Goal: Task Accomplishment & Management: Use online tool/utility

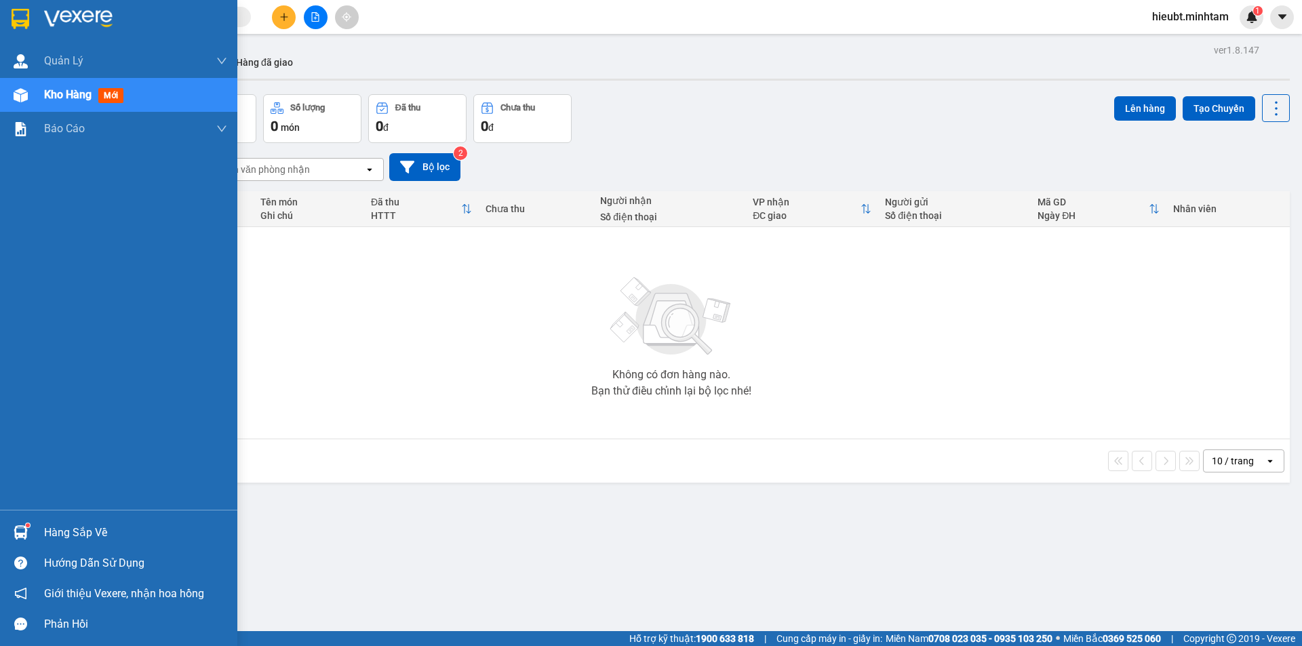
drag, startPoint x: 17, startPoint y: 35, endPoint x: 23, endPoint y: 20, distance: 16.1
click at [19, 29] on div at bounding box center [118, 22] width 237 height 44
click at [23, 20] on img at bounding box center [21, 19] width 18 height 20
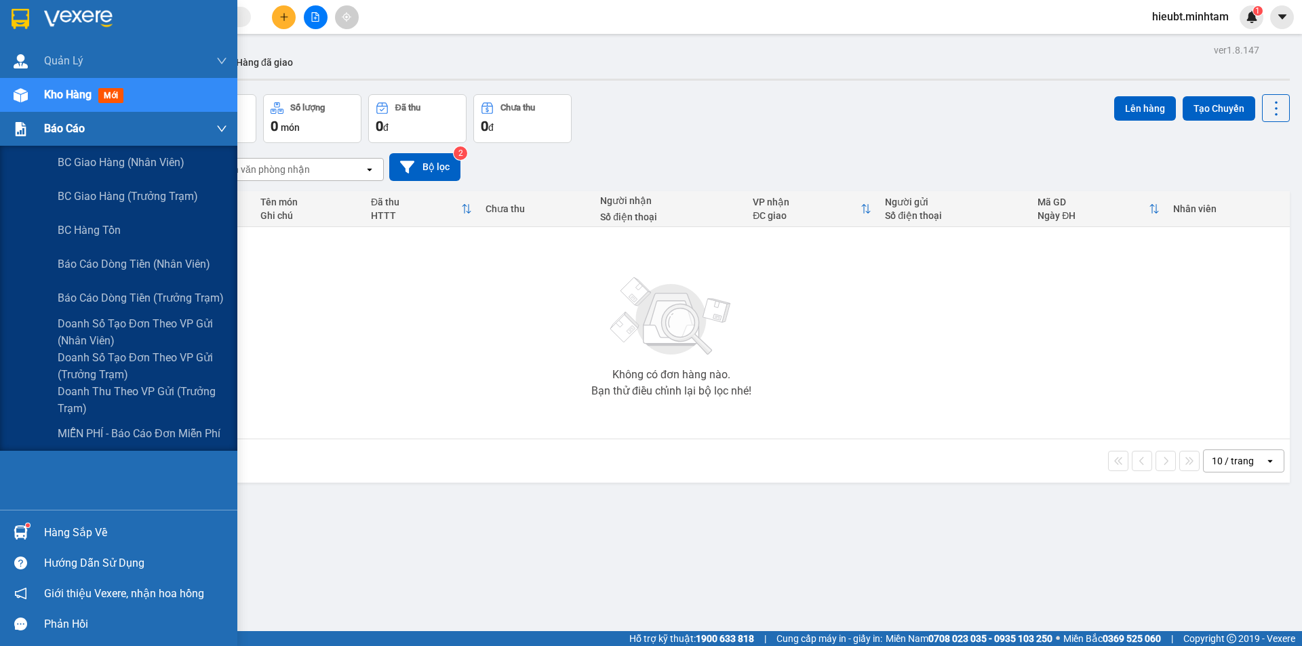
click at [24, 128] on img at bounding box center [21, 129] width 14 height 14
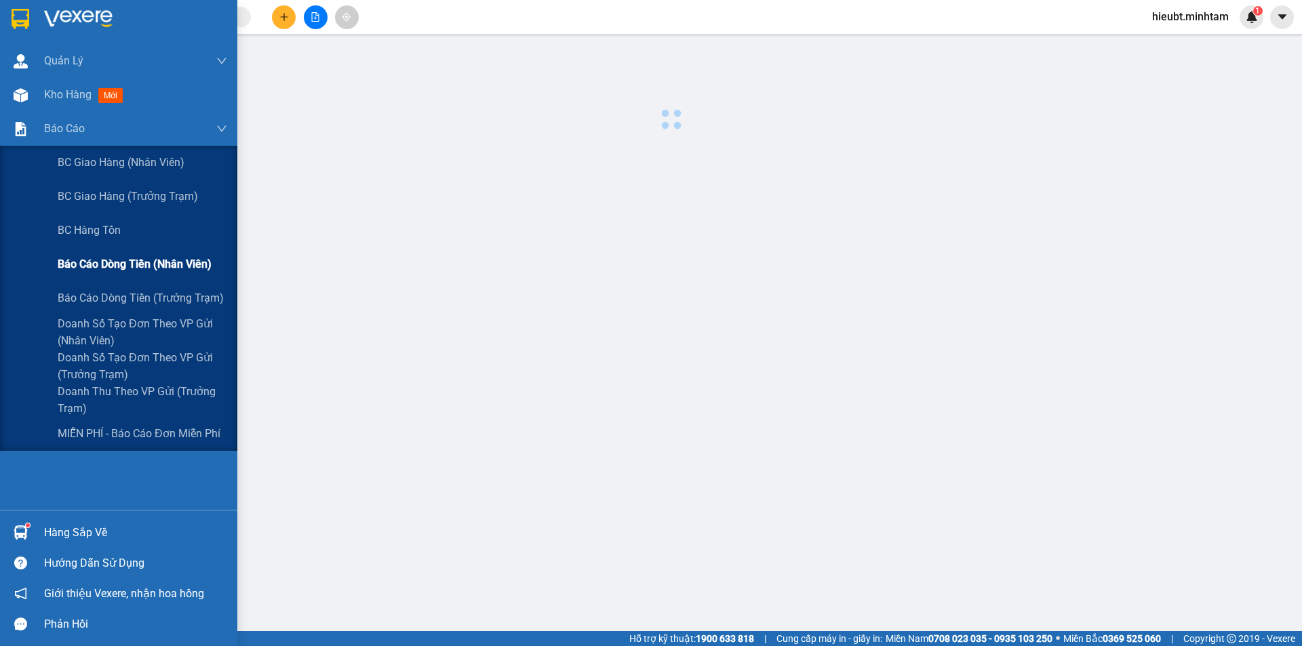
click at [126, 256] on span "Báo cáo dòng tiền (nhân viên)" at bounding box center [135, 264] width 154 height 17
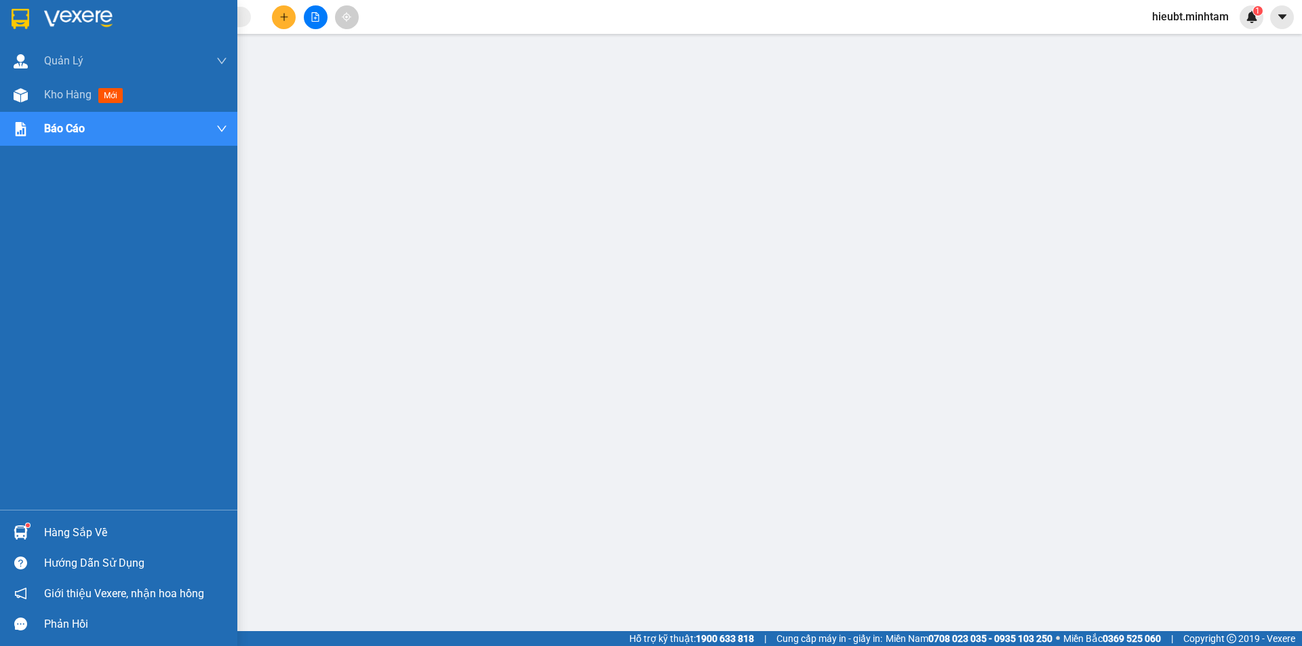
click at [74, 25] on img at bounding box center [78, 19] width 69 height 20
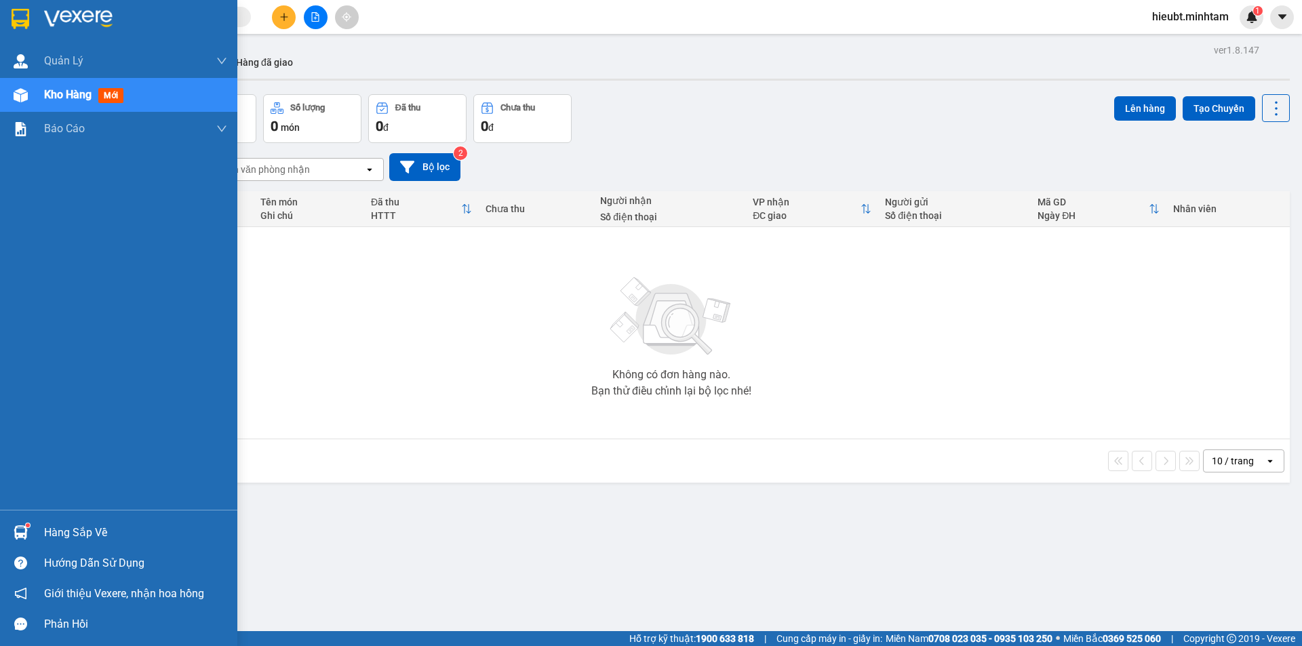
click at [35, 24] on div at bounding box center [118, 22] width 237 height 44
click at [0, 17] on div at bounding box center [118, 22] width 237 height 44
click at [73, 525] on div "Hàng sắp về" at bounding box center [135, 533] width 183 height 20
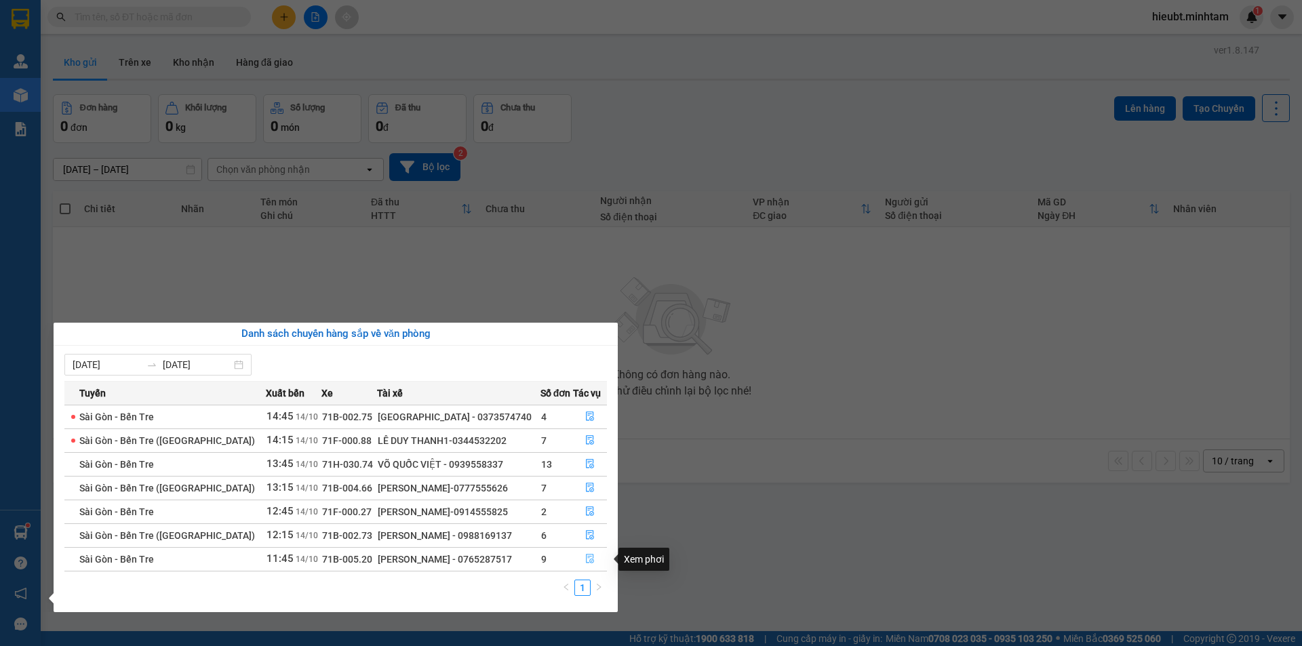
click at [587, 559] on icon "file-done" at bounding box center [589, 558] width 9 height 9
